Goal: Transaction & Acquisition: Book appointment/travel/reservation

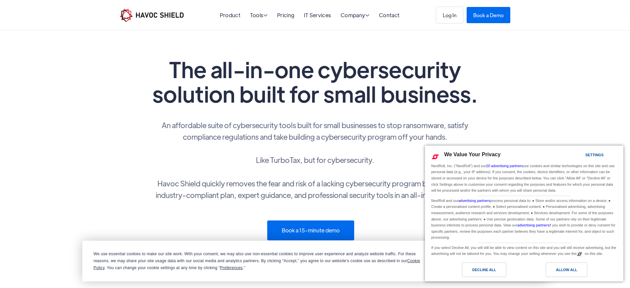
click at [106, 268] on span "Cookie Policy" at bounding box center [257, 264] width 327 height 12
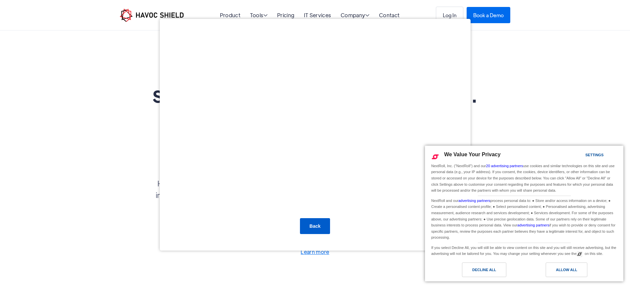
click at [505, 15] on div "Back" at bounding box center [315, 144] width 630 height 288
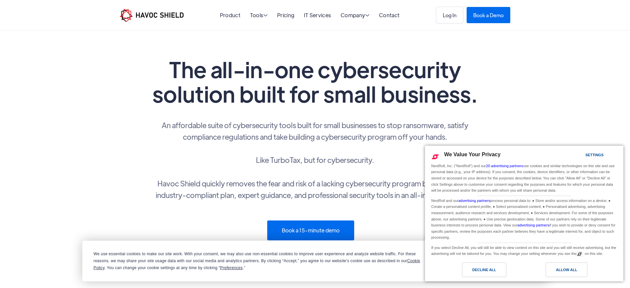
click at [511, 261] on div "We Value Your Privacy Settings NextRoll, Inc. ("NextRoll") and our 20 advertisi…" at bounding box center [524, 204] width 198 height 117
click at [505, 15] on link "Book a Demo" at bounding box center [489, 14] width 44 height 16
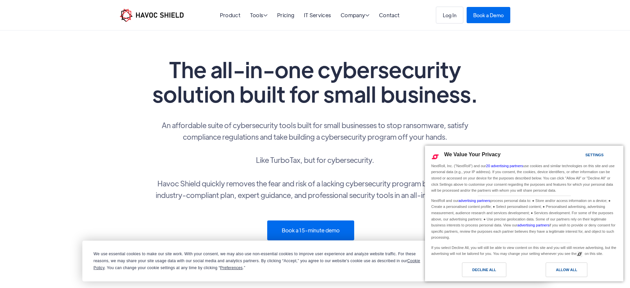
click at [511, 261] on div "We Value Your Privacy Settings NextRoll, Inc. ("NextRoll") and our 20 advertisi…" at bounding box center [524, 204] width 198 height 117
click at [106, 268] on span "Cookie Policy" at bounding box center [257, 264] width 327 height 12
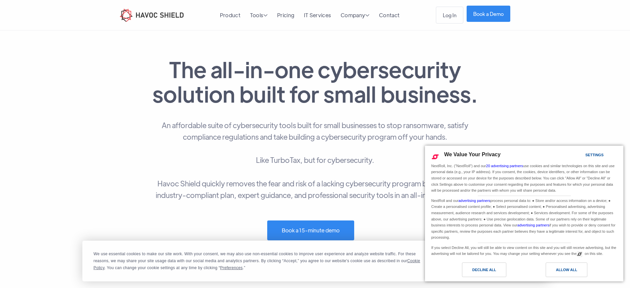
click at [505, 15] on link "Book a Demo" at bounding box center [489, 14] width 44 height 16
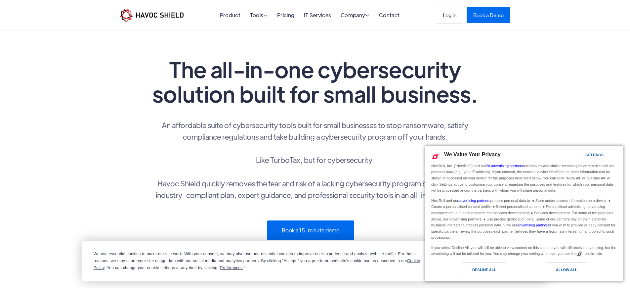
click at [106, 268] on span "Cookie Policy" at bounding box center [257, 264] width 327 height 12
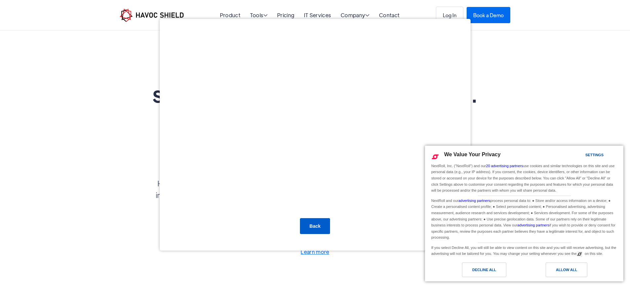
scroll to position [7, 0]
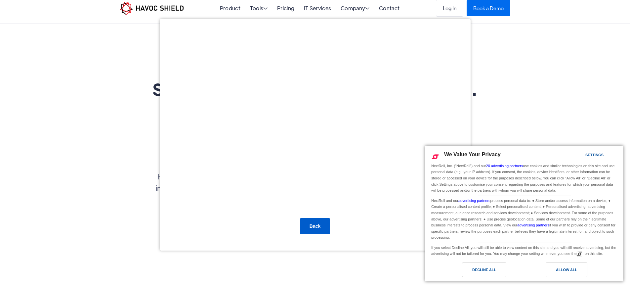
click at [311, 223] on button "Back" at bounding box center [315, 226] width 30 height 16
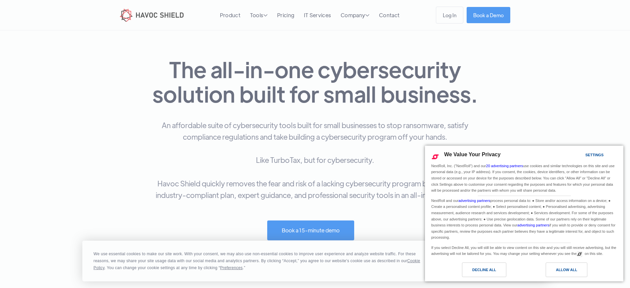
click at [505, 15] on div at bounding box center [315, 144] width 630 height 288
